Goal: Information Seeking & Learning: Learn about a topic

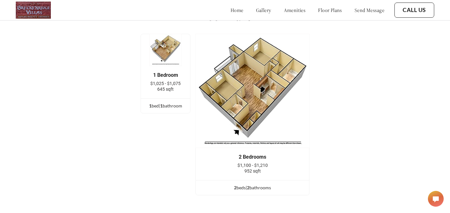
scroll to position [807, 0]
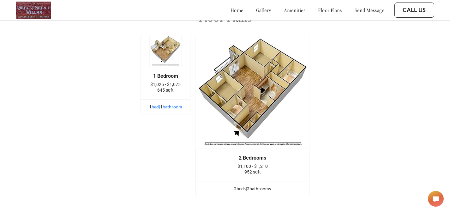
click at [159, 103] on div "1 bed | 1 bathroom" at bounding box center [165, 106] width 49 height 7
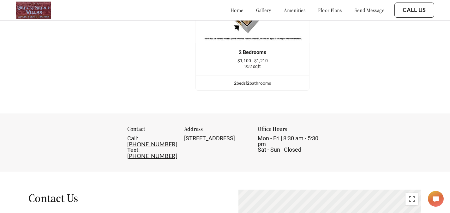
scroll to position [756, 0]
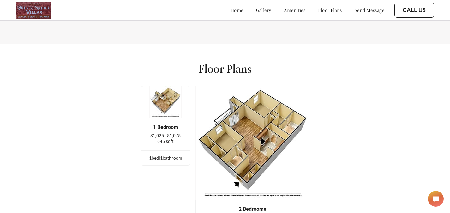
click at [170, 98] on img at bounding box center [165, 102] width 32 height 32
click at [170, 124] on div "1 Bedroom" at bounding box center [165, 127] width 30 height 6
click at [170, 110] on img at bounding box center [165, 102] width 32 height 32
click at [321, 14] on div "home gallery amenities floor plans send message" at bounding box center [301, 10] width 166 height 17
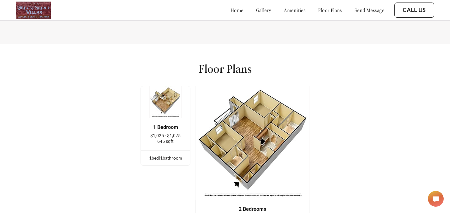
click at [321, 10] on link "floor plans" at bounding box center [330, 10] width 24 height 6
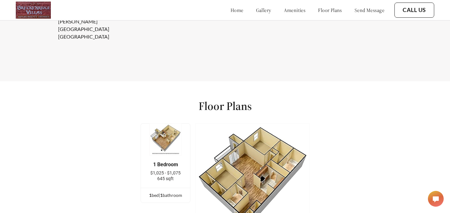
scroll to position [721, 0]
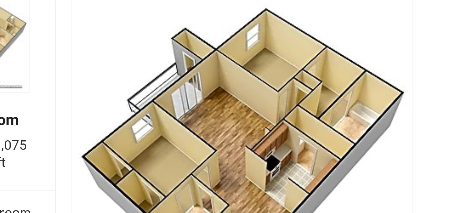
click at [306, 177] on img at bounding box center [253, 178] width 114 height 114
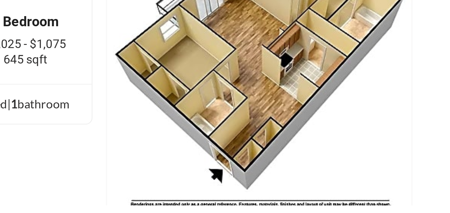
scroll to position [738, 0]
